Goal: Task Accomplishment & Management: Use online tool/utility

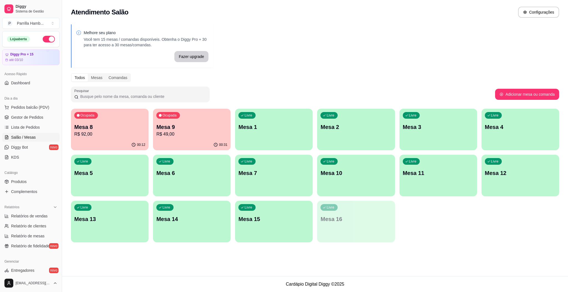
click at [201, 126] on p "Mesa 9" at bounding box center [191, 127] width 71 height 8
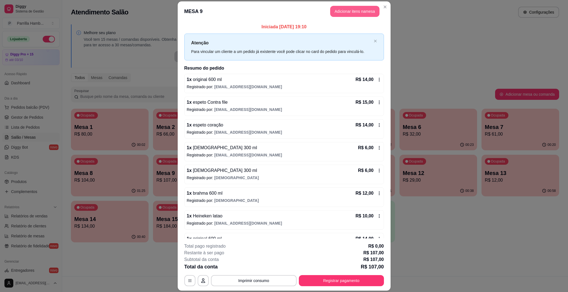
click at [354, 11] on button "Adicionar itens na mesa" at bounding box center [354, 11] width 49 height 11
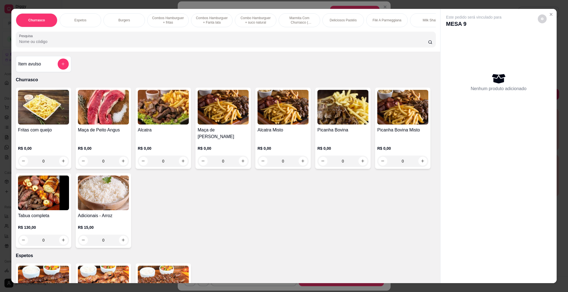
scroll to position [0, 322]
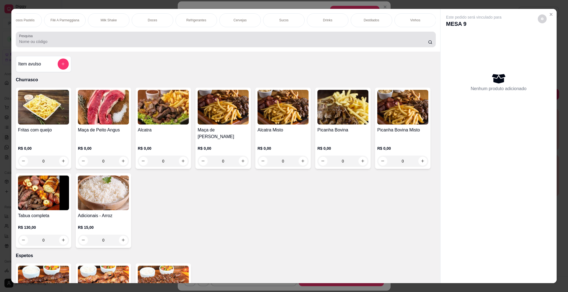
click at [299, 44] on input "Pesquisa" at bounding box center [223, 42] width 409 height 6
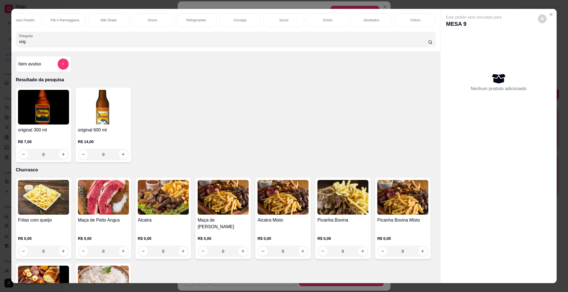
type input "orig"
click at [102, 113] on img at bounding box center [103, 107] width 51 height 35
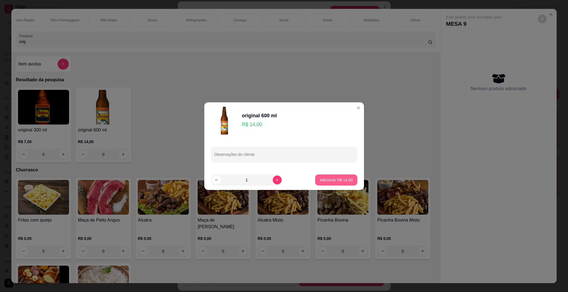
click at [333, 181] on p "Adicionar R$ 14,00" at bounding box center [336, 180] width 33 height 6
type input "1"
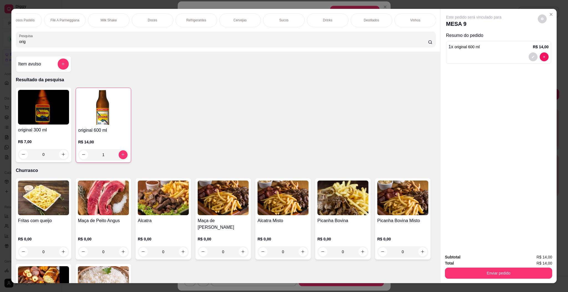
click at [508, 265] on div "Total R$ 14,00" at bounding box center [498, 263] width 107 height 6
click at [504, 276] on button "Enviar pedido" at bounding box center [499, 273] width 104 height 11
click at [531, 260] on button "Enviar pedido" at bounding box center [536, 259] width 31 height 11
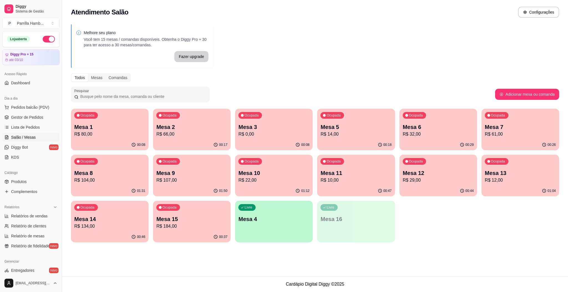
click at [68, 136] on div "Melhore seu plano Você tem 15 mesas / comandas disponíveis. Obtenha o Diggy Pro…" at bounding box center [315, 135] width 506 height 228
click at [91, 133] on p "R$ 80,00" at bounding box center [109, 134] width 69 height 6
click at [547, 137] on p "R$ 61,00" at bounding box center [520, 134] width 69 height 6
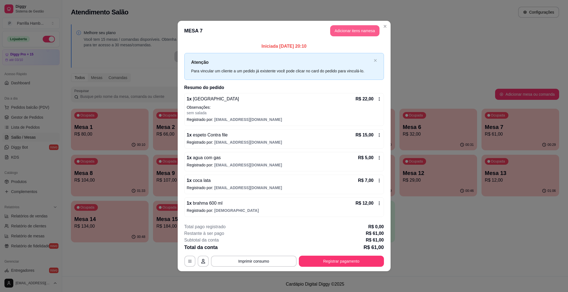
click at [355, 25] on button "Adicionar itens na mesa" at bounding box center [354, 30] width 49 height 11
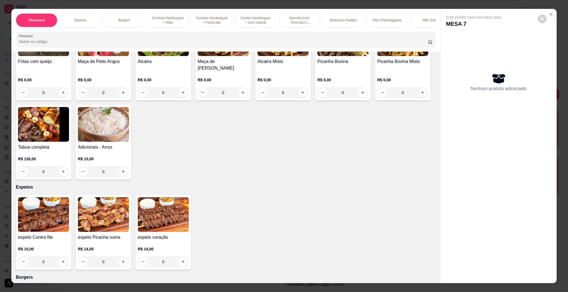
scroll to position [83, 0]
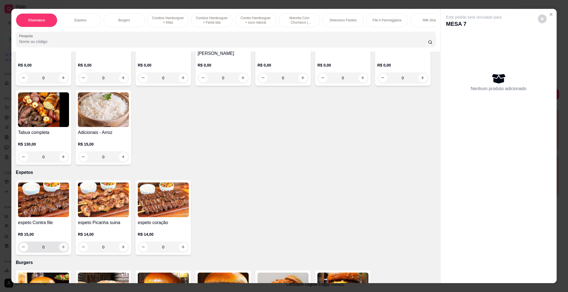
click at [63, 247] on button "increase-product-quantity" at bounding box center [63, 247] width 9 height 9
type input "1"
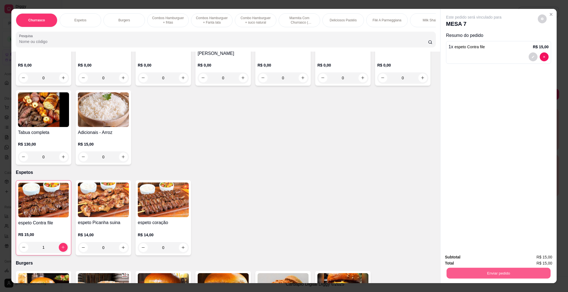
click at [455, 274] on button "Enviar pedido" at bounding box center [499, 273] width 104 height 11
click at [552, 259] on button "Enviar pedido" at bounding box center [537, 259] width 31 height 10
